Goal: Information Seeking & Learning: Understand process/instructions

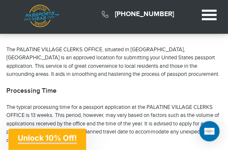
scroll to position [225, 0]
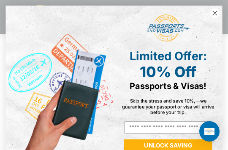
click at [217, 16] on circle "Close dialog" at bounding box center [216, 13] width 10 height 10
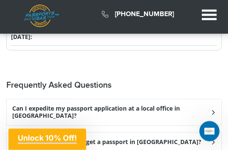
scroll to position [1024, 0]
click at [18, 105] on h3 "Can I expedite my passport application at a local office in Palatine?" at bounding box center [111, 112] width 198 height 14
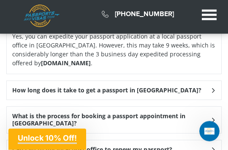
scroll to position [1125, 0]
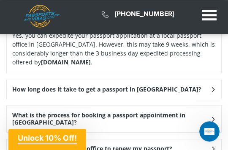
click at [27, 19] on h3 "What is the process for booking a passport appointment in Palatine?" at bounding box center [111, 11] width 198 height 14
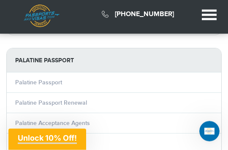
scroll to position [1495, 0]
click at [22, 99] on link "Palatine Passport Renewal" at bounding box center [51, 102] width 72 height 7
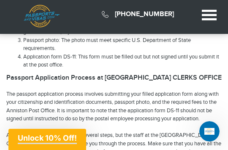
scroll to position [409, 0]
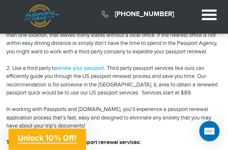
scroll to position [201, 0]
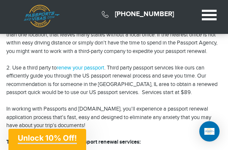
click at [14, 130] on p "In working with Passports and Visas.com, you'll experience a passport renewal a…" at bounding box center [114, 117] width 216 height 25
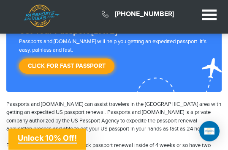
scroll to position [0, 0]
